Goal: Information Seeking & Learning: Learn about a topic

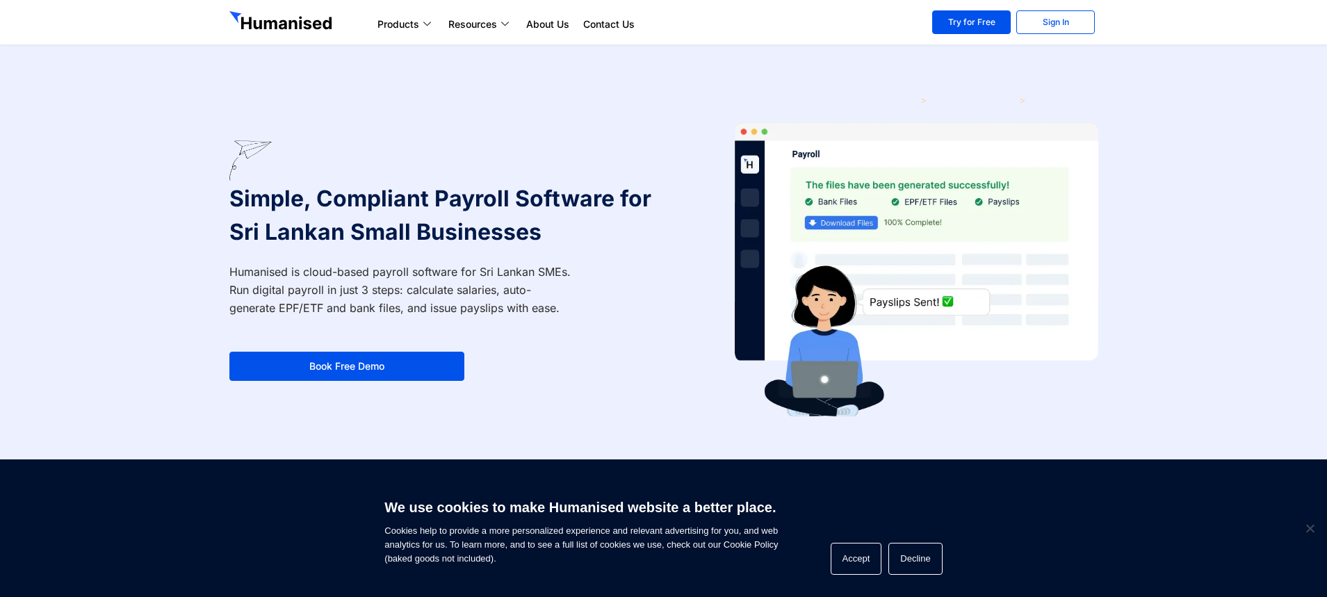
click at [283, 20] on img at bounding box center [282, 22] width 106 height 22
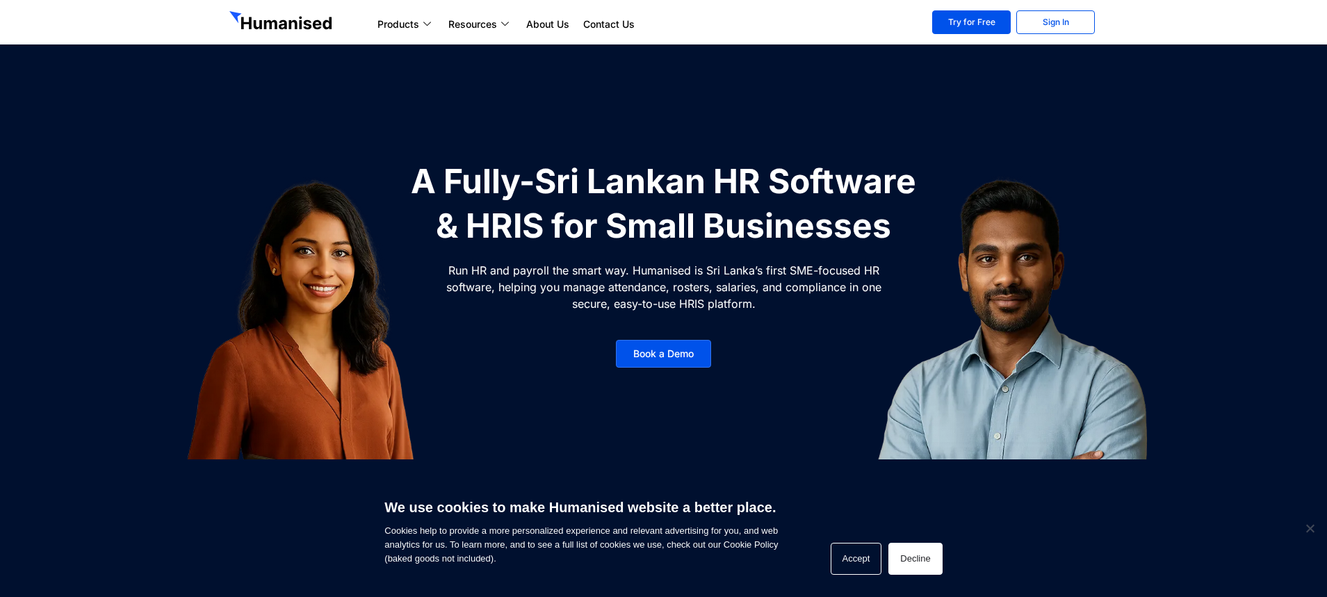
click at [910, 555] on button "Decline" at bounding box center [915, 559] width 54 height 32
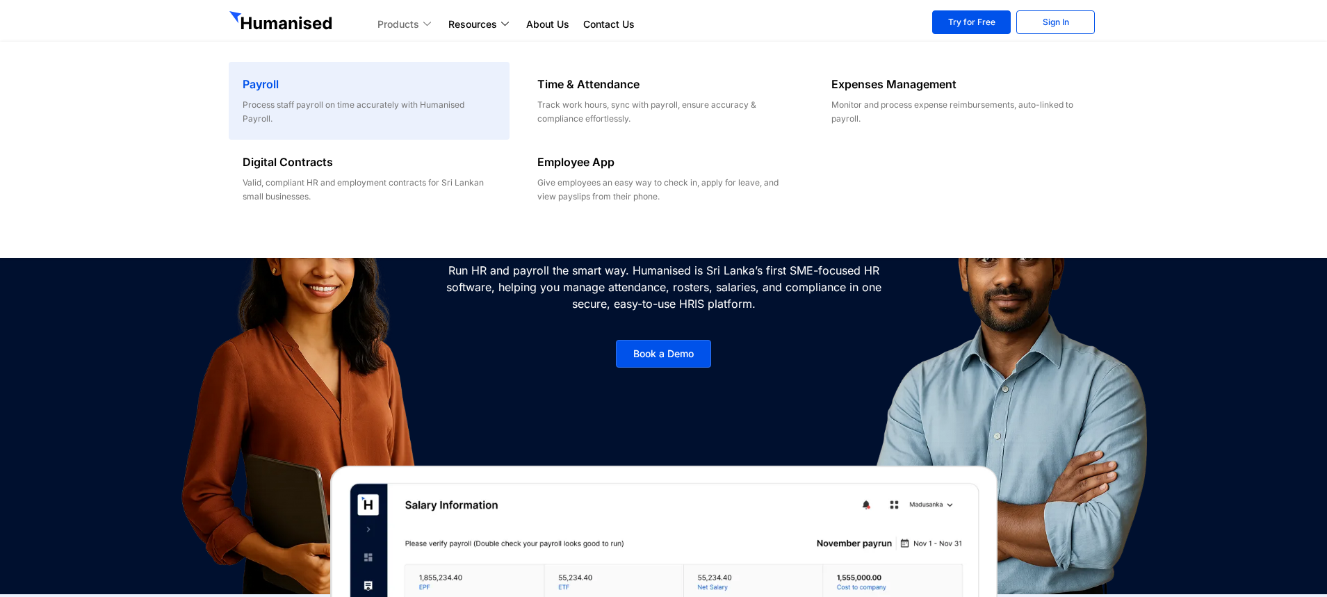
click at [266, 112] on div "Process staff payroll on time accurately with Humanised Payroll." at bounding box center [369, 112] width 252 height 28
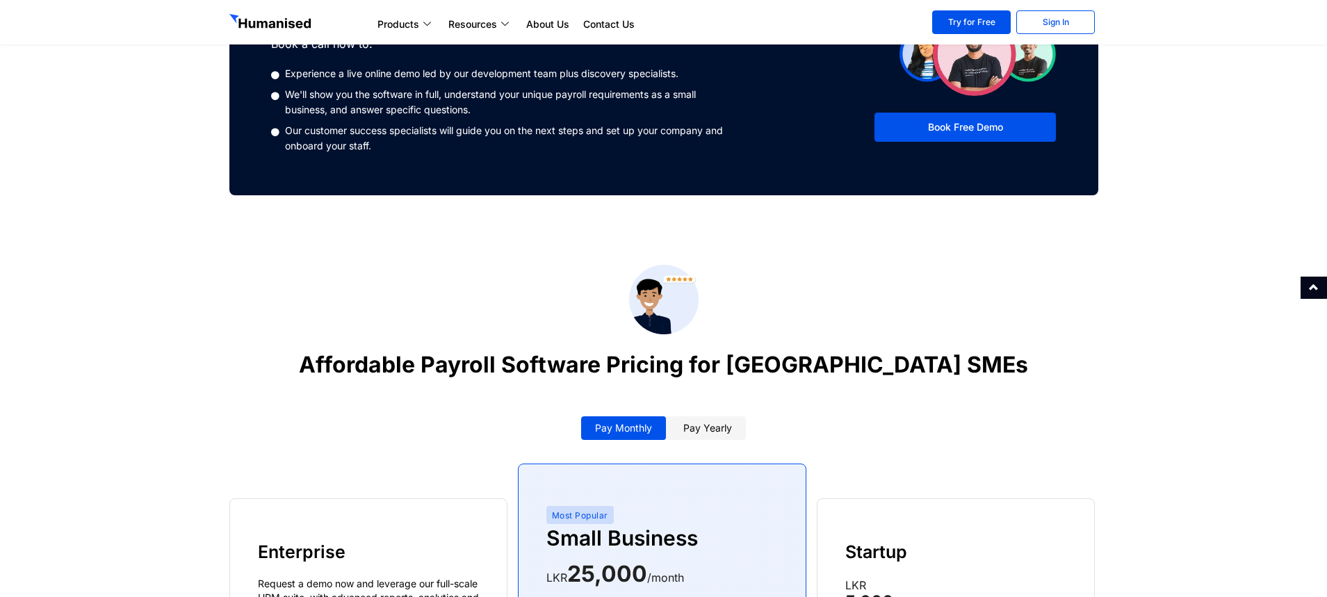
scroll to position [2035, 0]
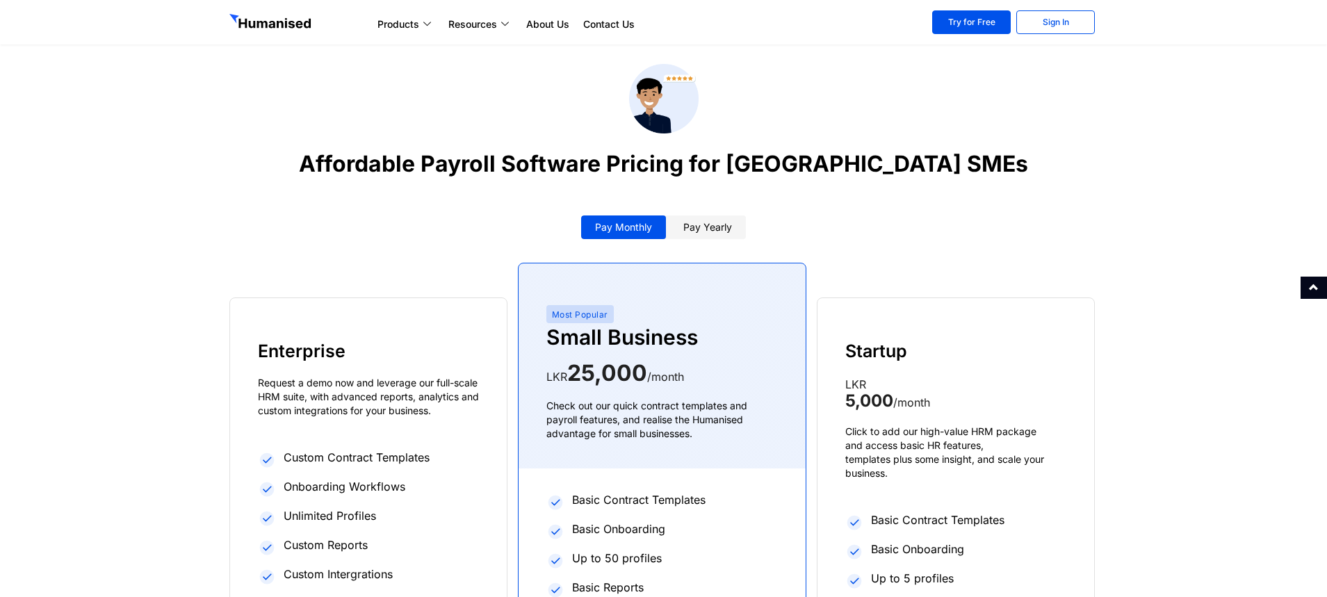
click at [906, 354] on div "Startup LKR 5,000 /month Click to add our high-value HRM package and access bas…" at bounding box center [955, 508] width 277 height 421
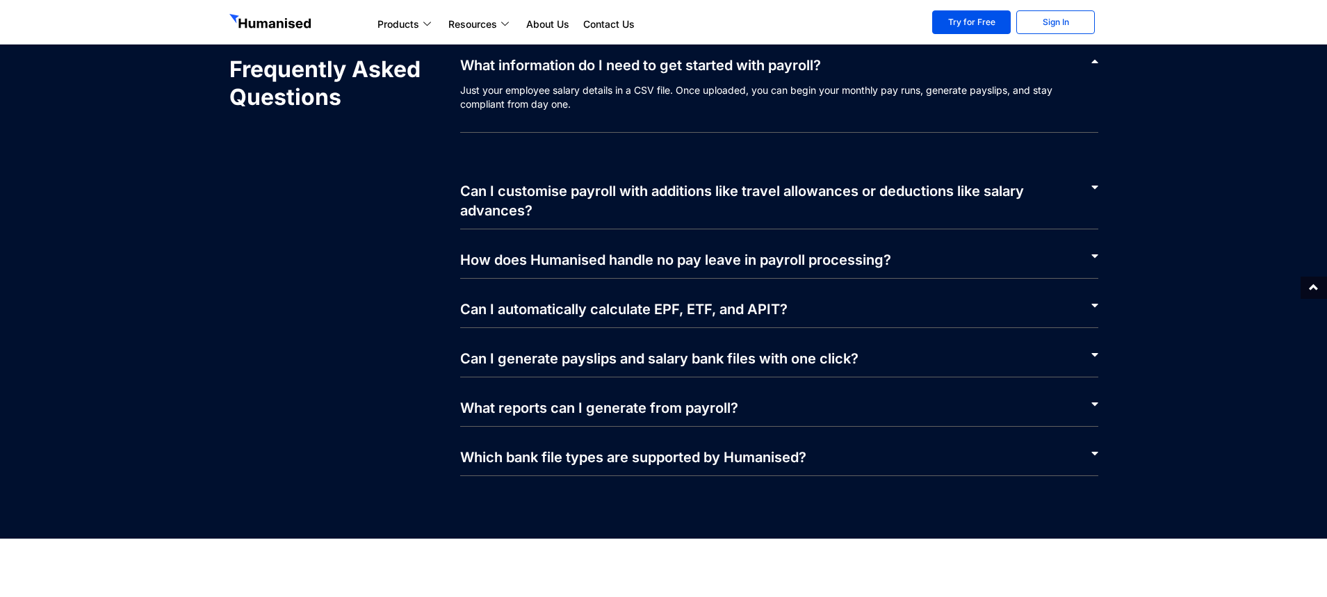
scroll to position [2872, 0]
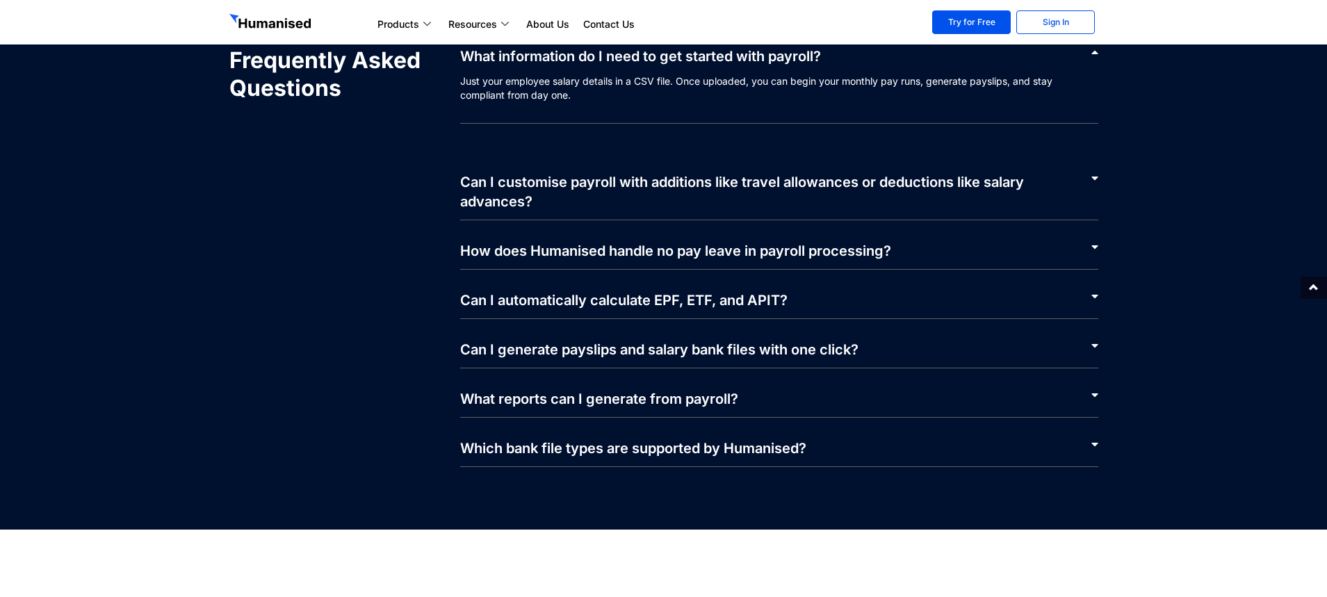
click at [825, 247] on div "How does Humanised handle no pay leave in payroll processing?" at bounding box center [779, 244] width 638 height 49
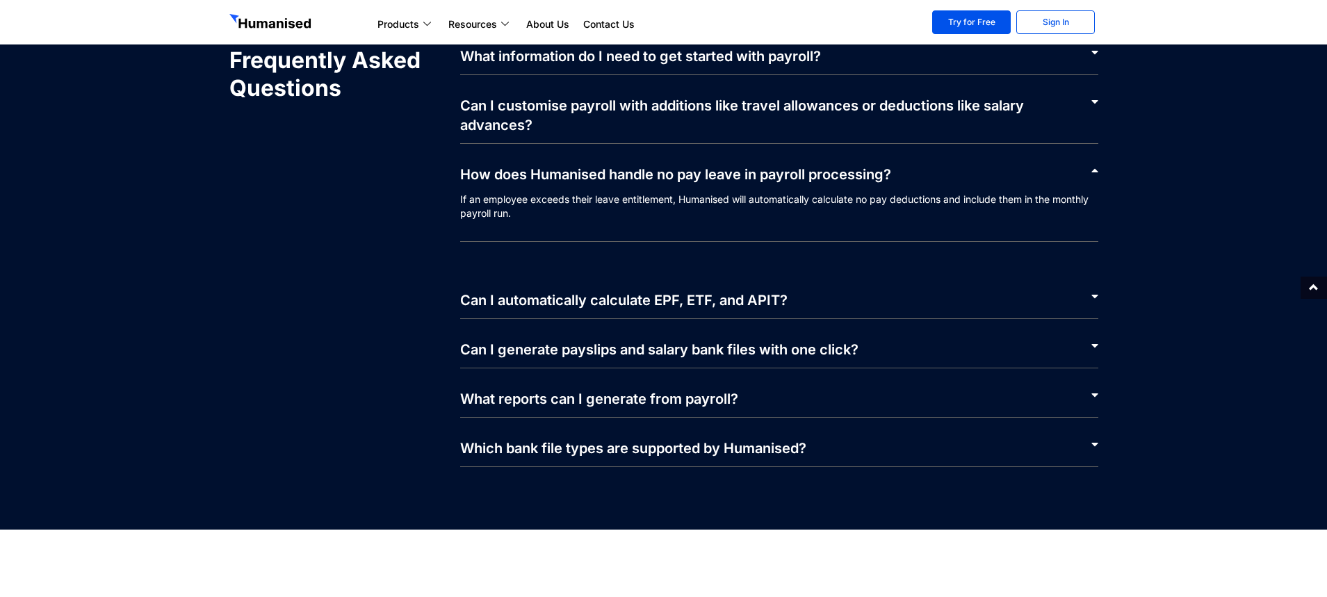
click at [813, 276] on div "Can I automatically calculate EPF, ETF, and APIT?" at bounding box center [779, 294] width 638 height 49
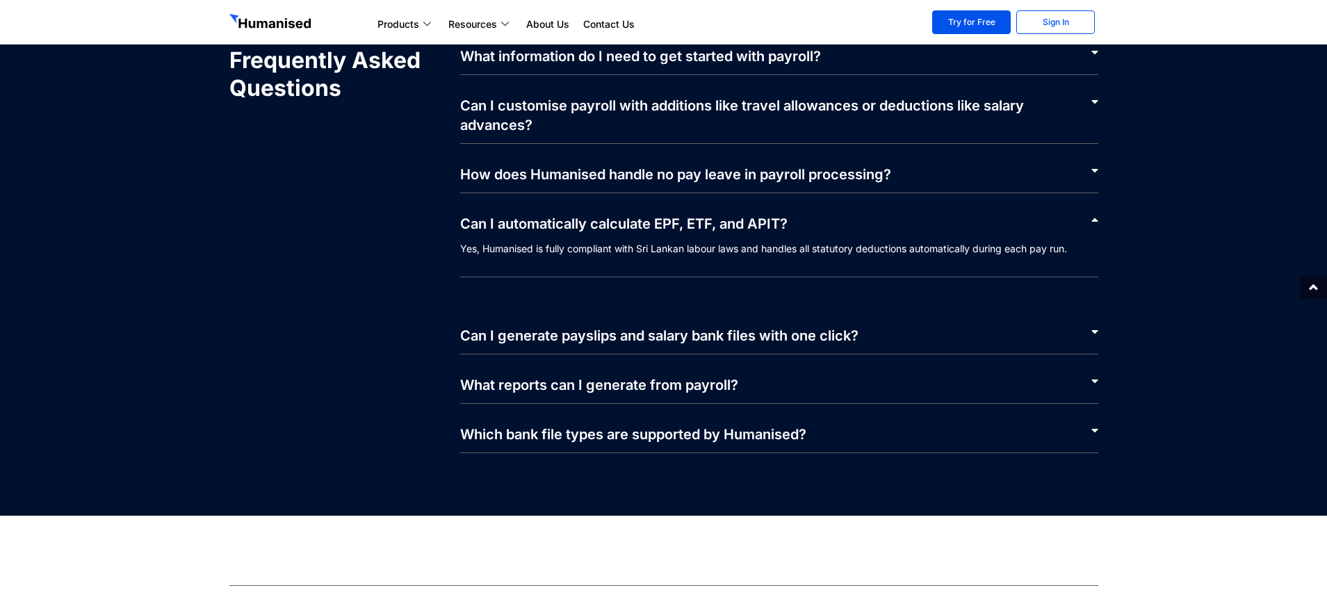
click at [858, 327] on link "Can I generate payslips and salary bank files with one click?" at bounding box center [659, 335] width 398 height 17
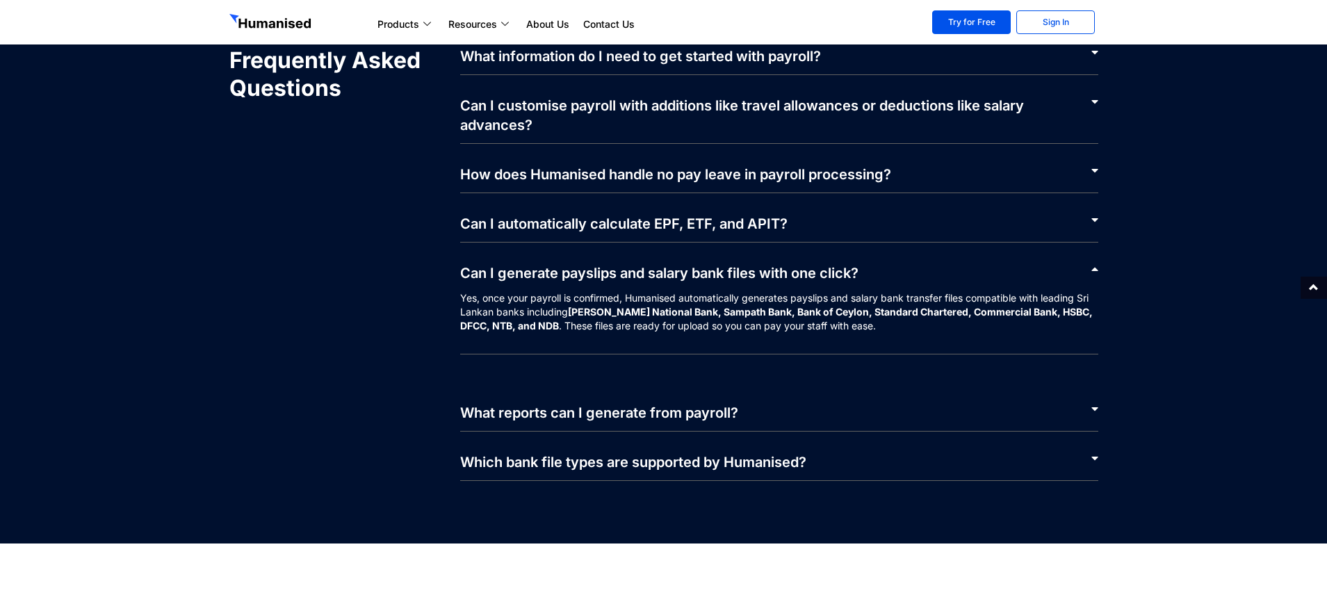
click at [741, 400] on div "What reports can I generate from payroll?" at bounding box center [779, 406] width 638 height 49
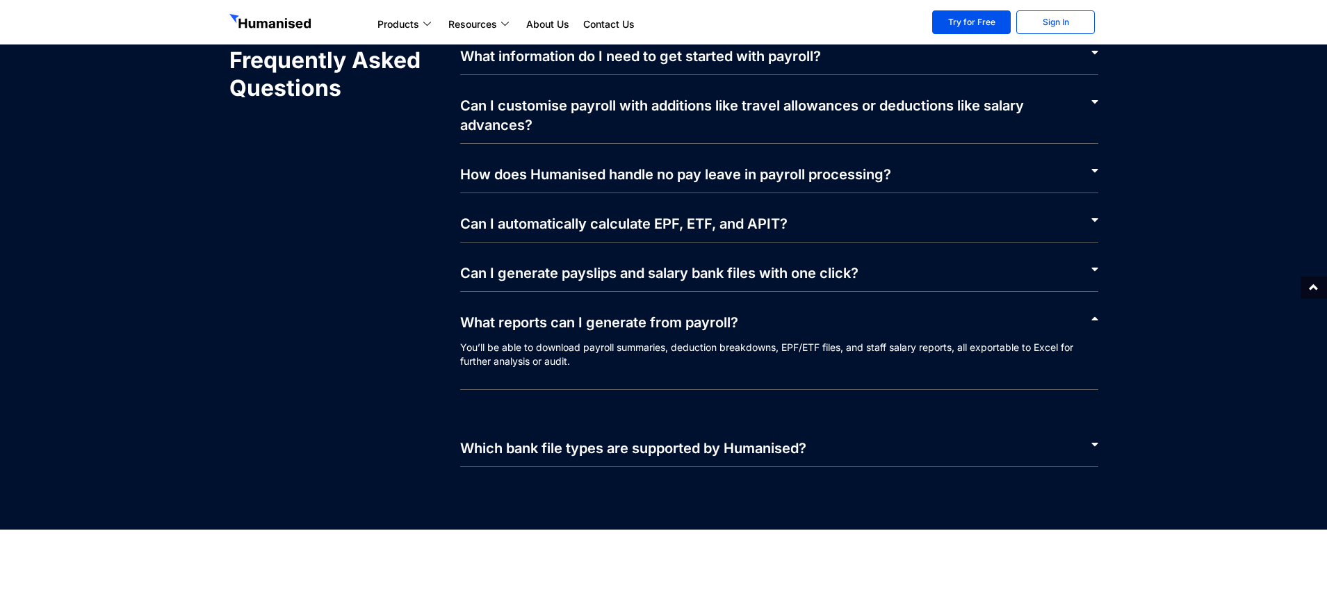
click at [739, 440] on link "Which bank file types are supported by Humanised?" at bounding box center [633, 448] width 346 height 17
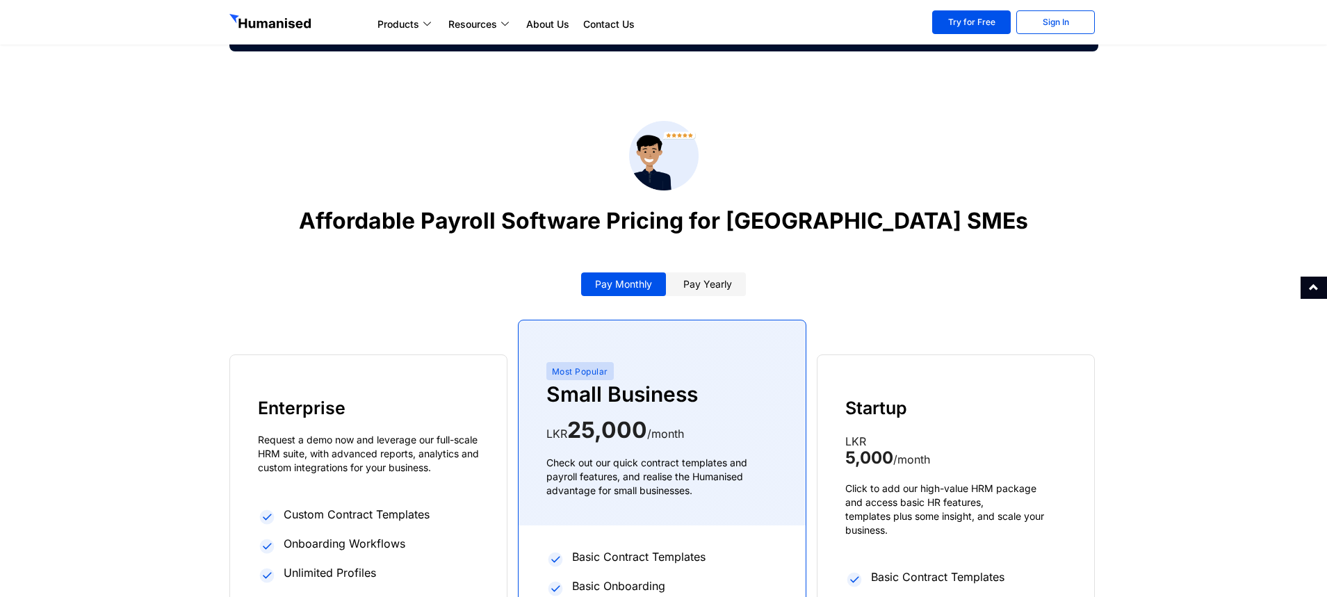
scroll to position [1860, 0]
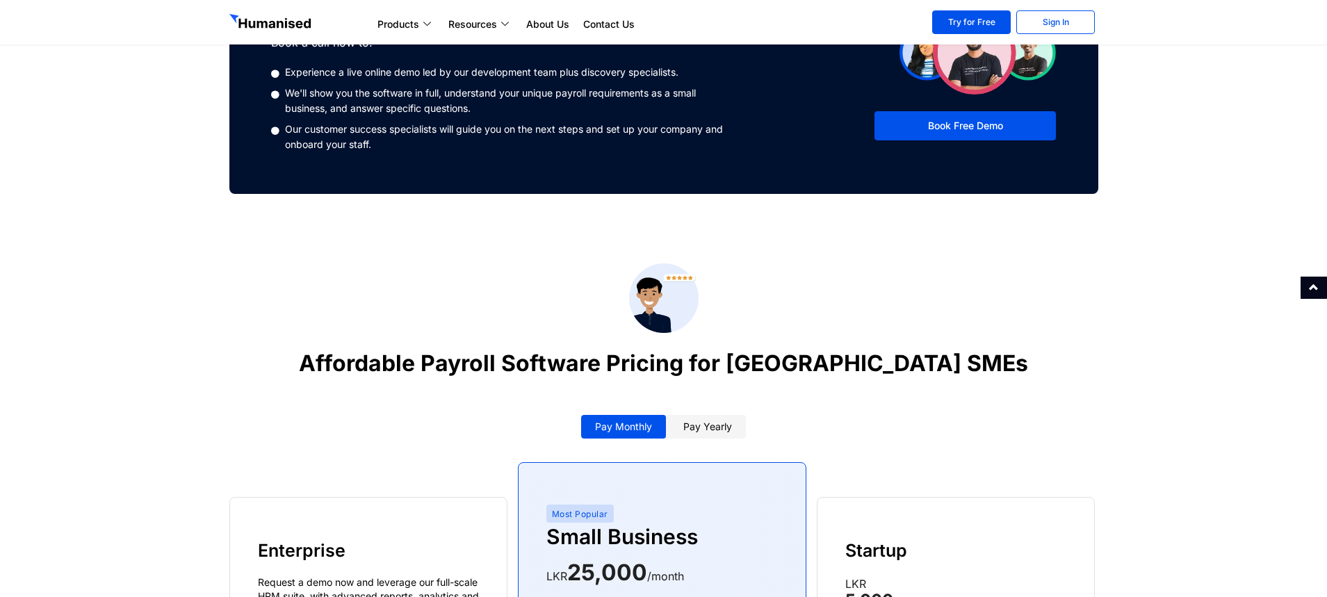
click at [268, 19] on img at bounding box center [271, 23] width 85 height 18
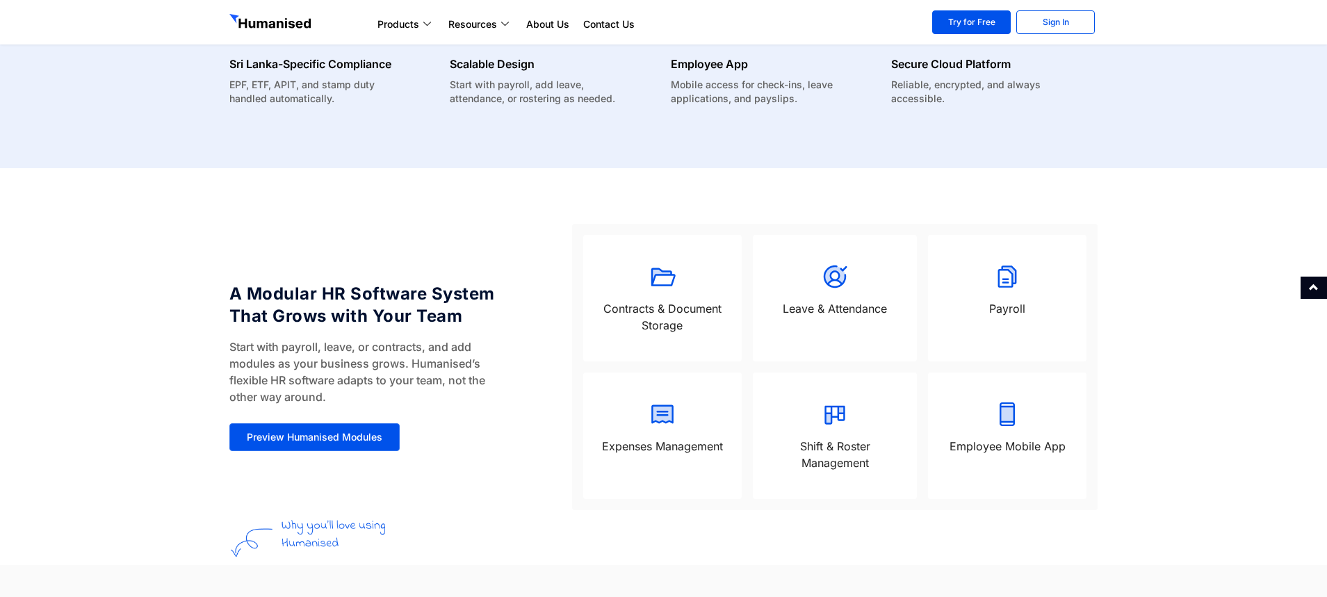
scroll to position [622, 0]
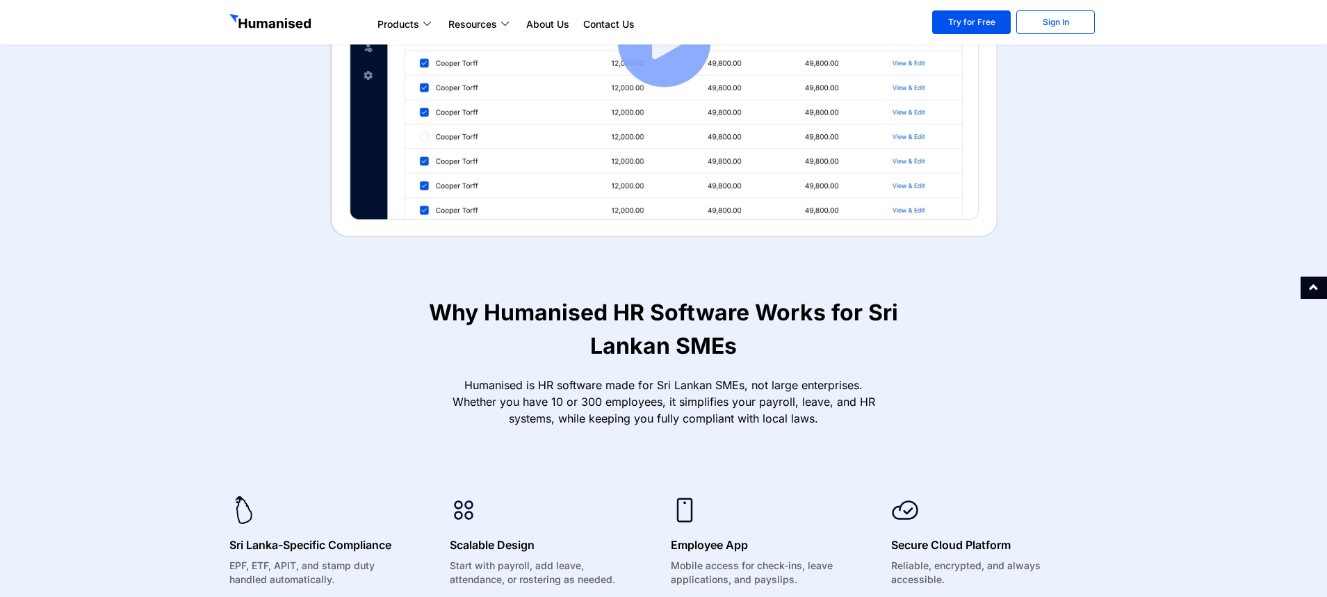
click at [688, 152] on img at bounding box center [663, 41] width 667 height 394
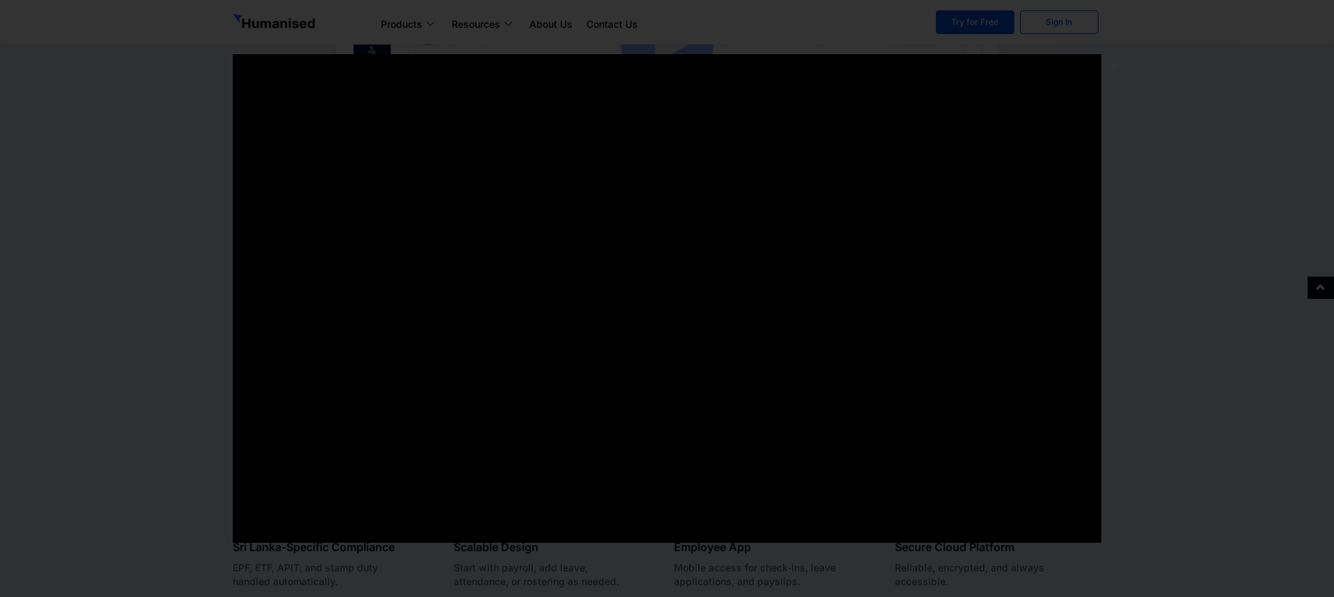
click at [1112, 191] on section at bounding box center [667, 298] width 934 height 502
click at [116, 66] on div at bounding box center [667, 298] width 1334 height 597
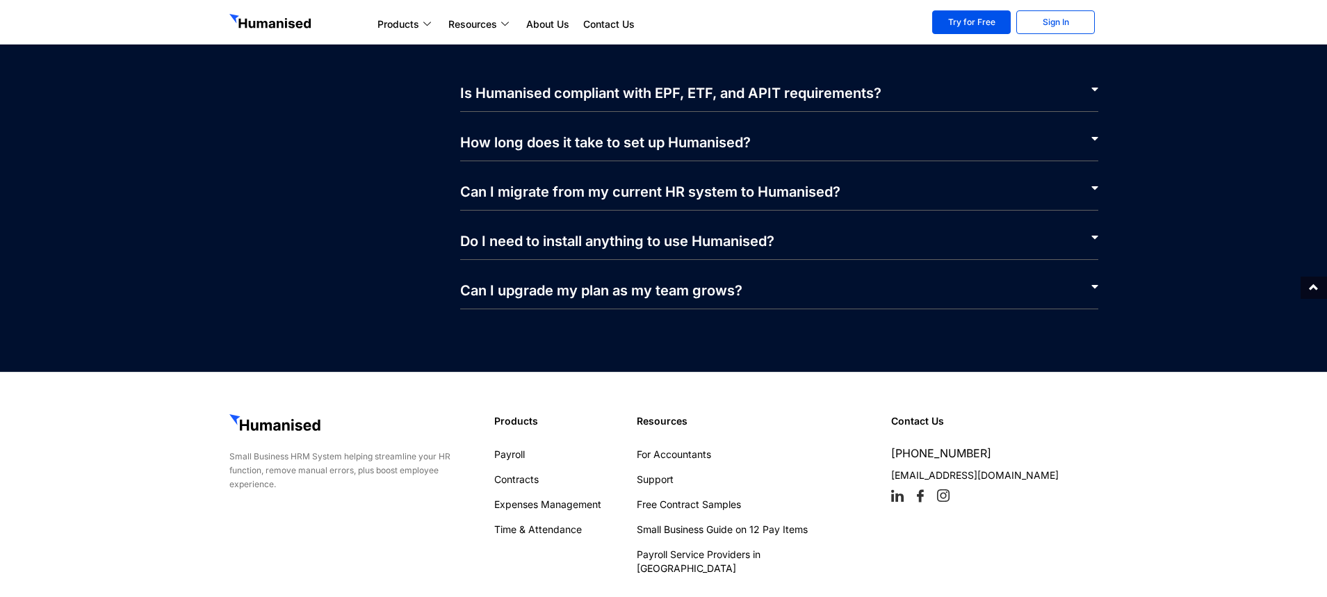
scroll to position [6723, 0]
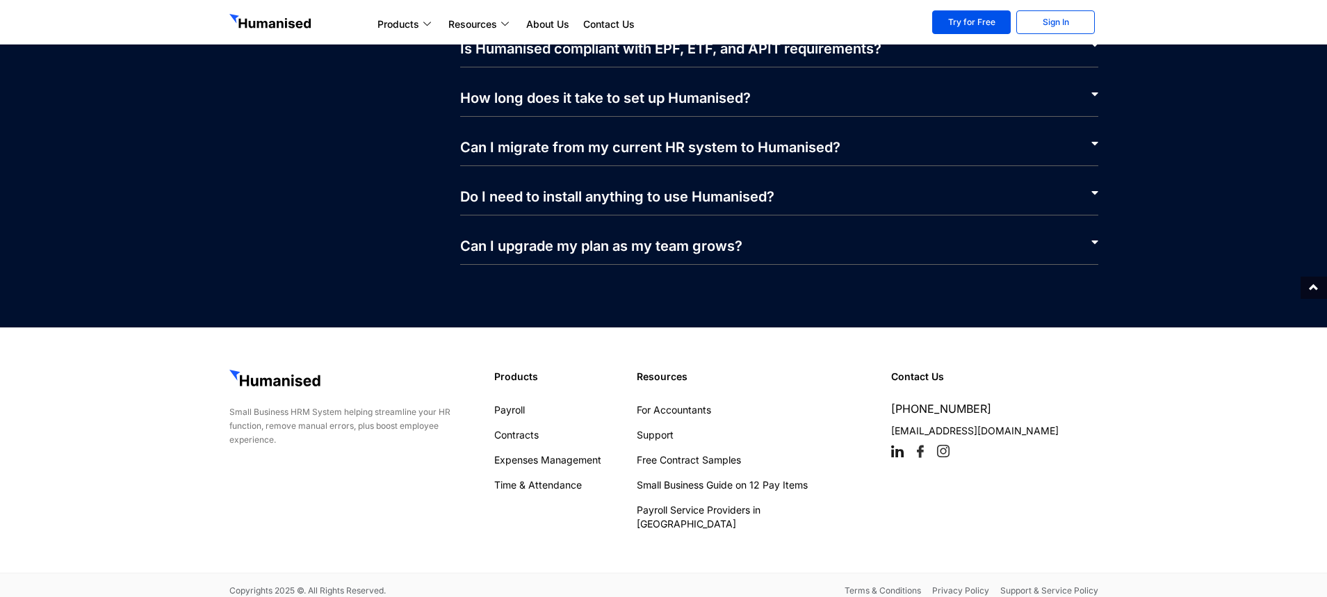
click at [896, 449] on icon at bounding box center [897, 451] width 13 height 13
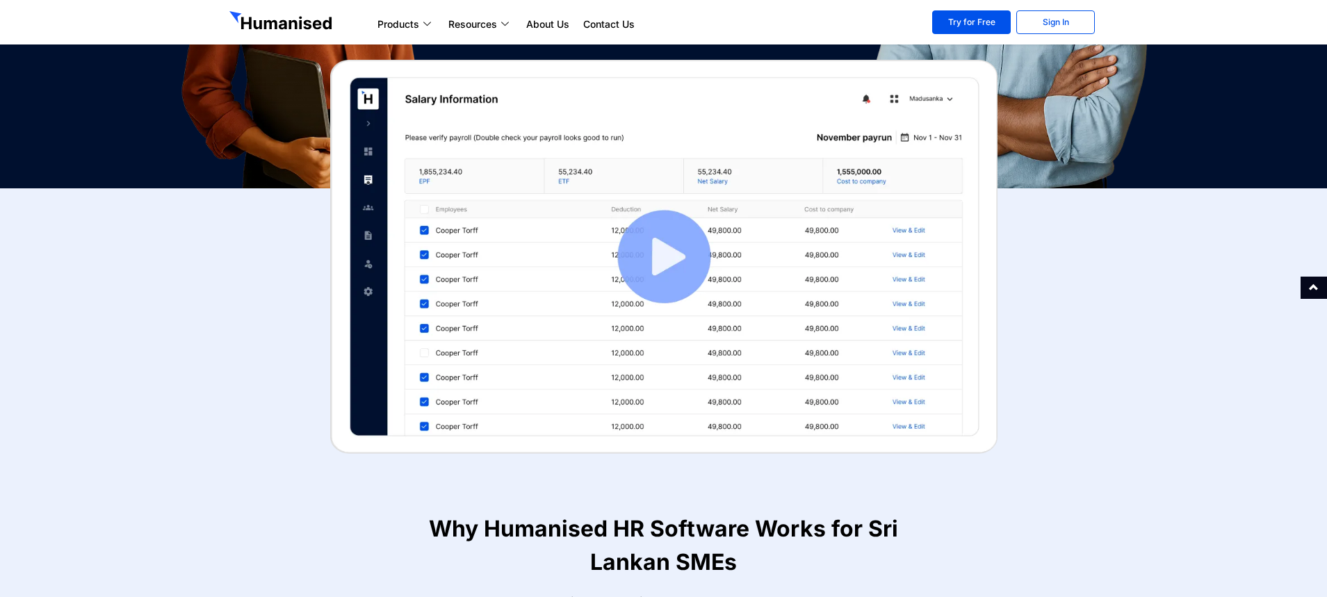
scroll to position [0, 0]
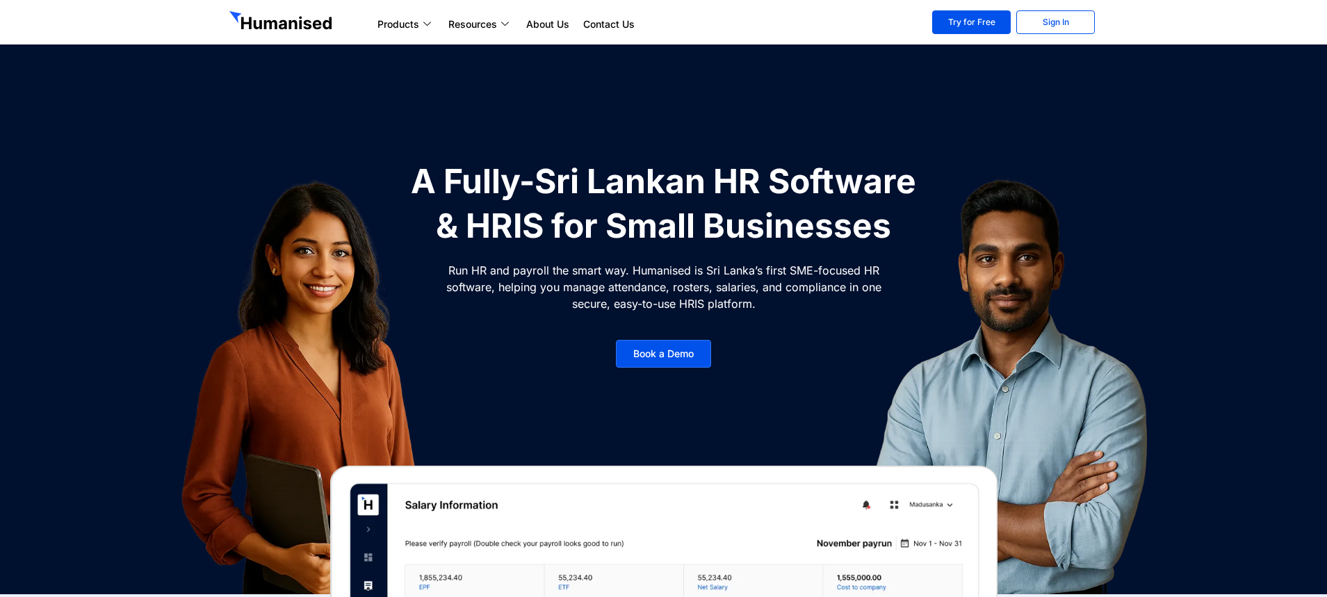
click at [272, 26] on img at bounding box center [282, 22] width 106 height 22
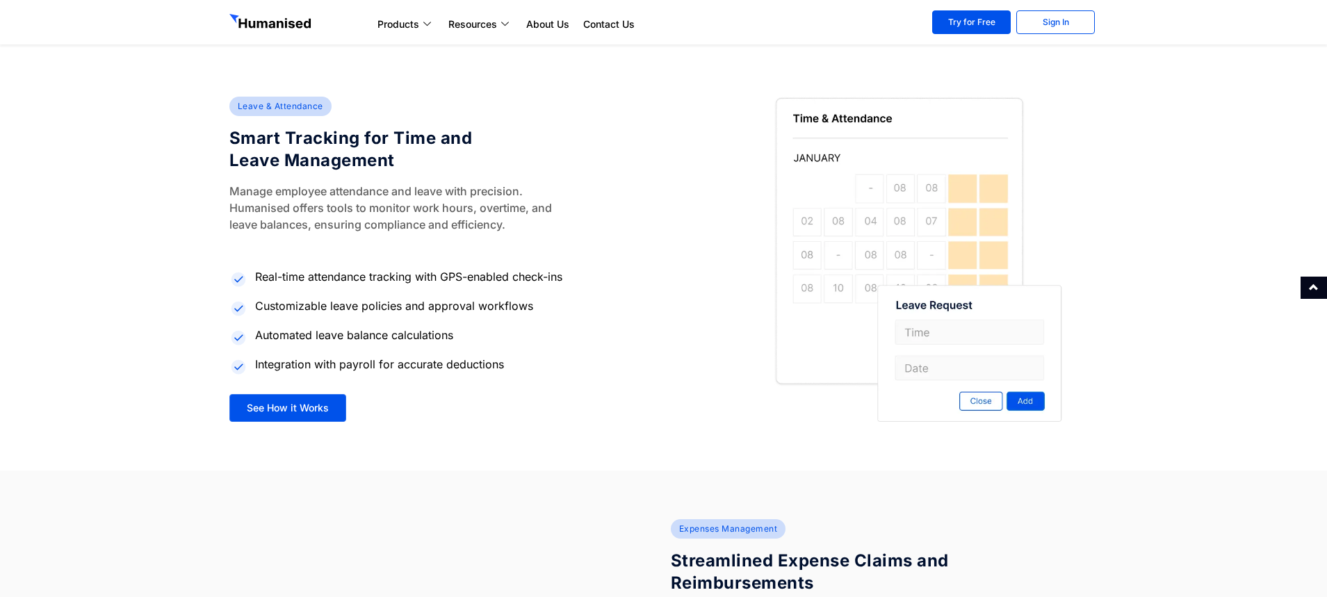
scroll to position [2337, 0]
